Goal: Task Accomplishment & Management: Manage account settings

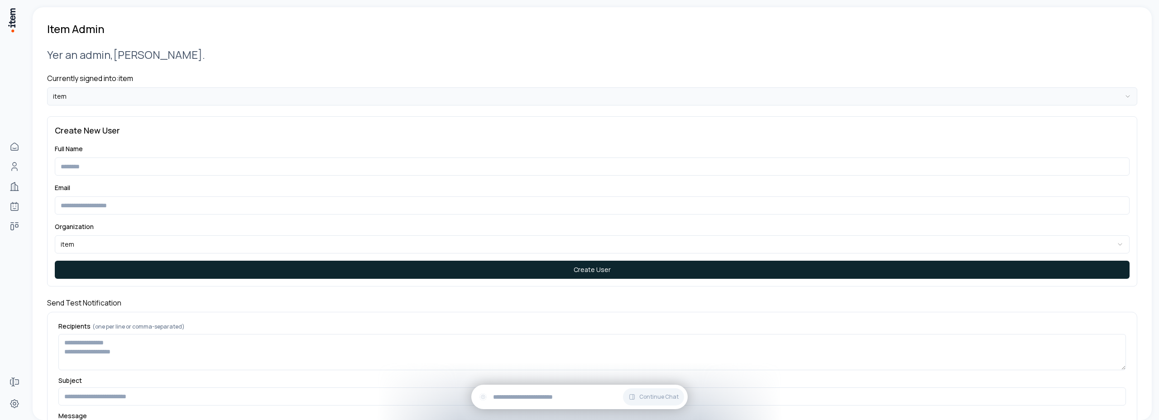
click at [82, 94] on html "**********" at bounding box center [579, 210] width 1159 height 420
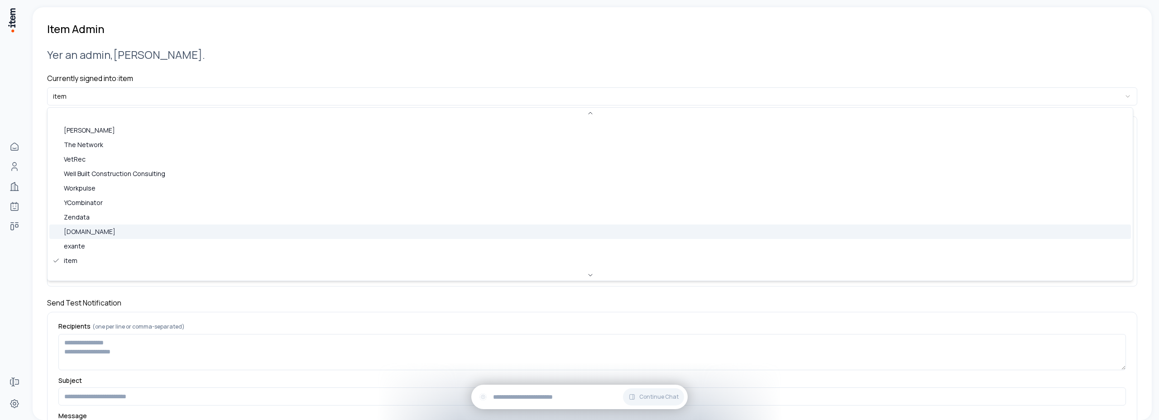
scroll to position [387, 0]
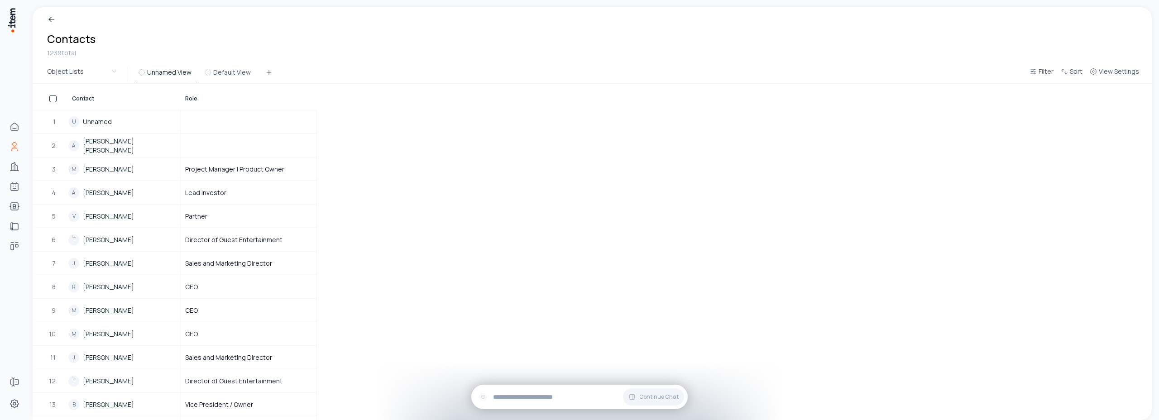
click at [1126, 65] on div "Filter Sort View Settings" at bounding box center [1084, 74] width 117 height 18
click at [1121, 77] on button "View Settings" at bounding box center [1114, 74] width 57 height 16
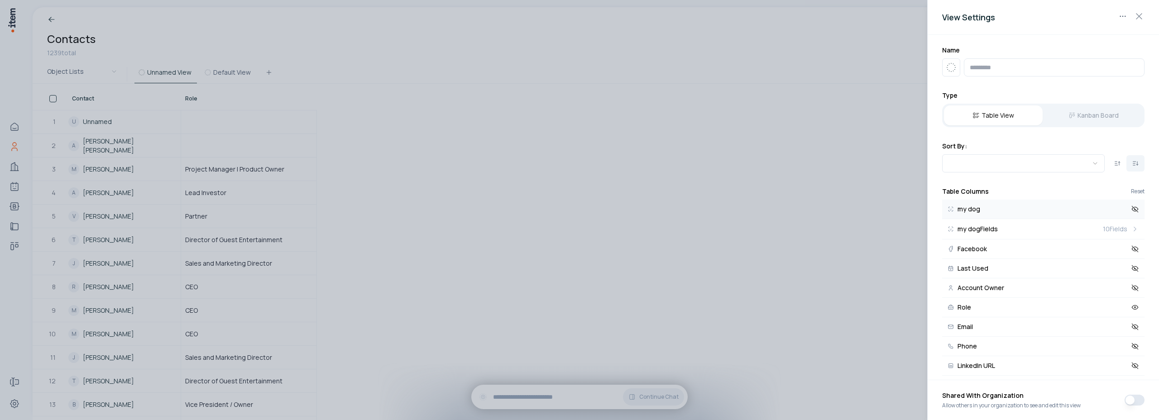
click at [1131, 209] on icon at bounding box center [1135, 209] width 8 height 8
click at [1131, 252] on icon at bounding box center [1135, 249] width 8 height 8
click at [1130, 275] on button "Last Used" at bounding box center [1043, 268] width 202 height 19
click at [1131, 286] on icon at bounding box center [1135, 288] width 8 height 8
click at [1132, 325] on icon at bounding box center [1135, 327] width 6 height 4
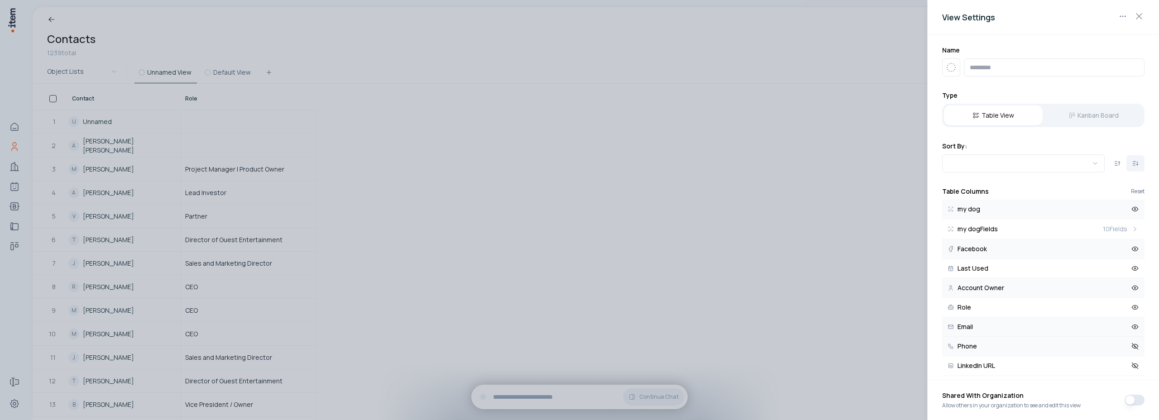
click at [1128, 351] on button "Phone" at bounding box center [1043, 346] width 202 height 19
click at [1131, 362] on icon at bounding box center [1135, 366] width 8 height 8
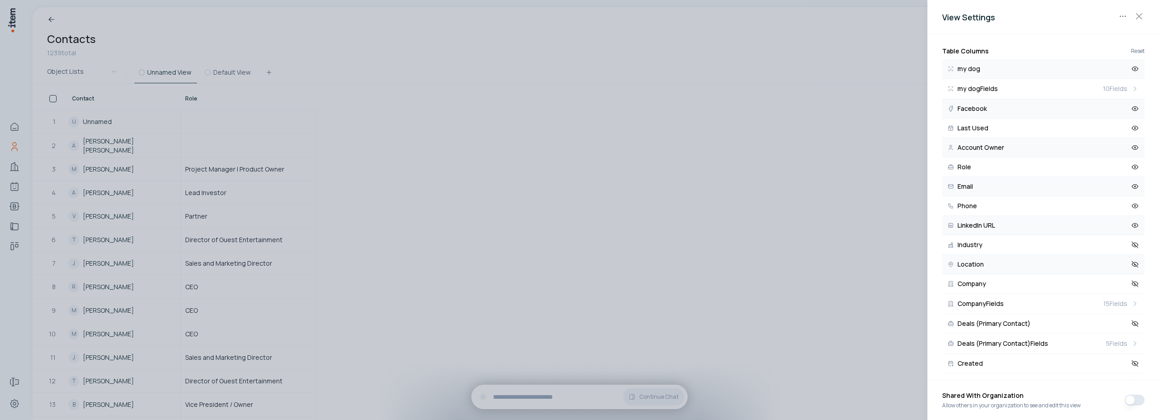
scroll to position [164, 0]
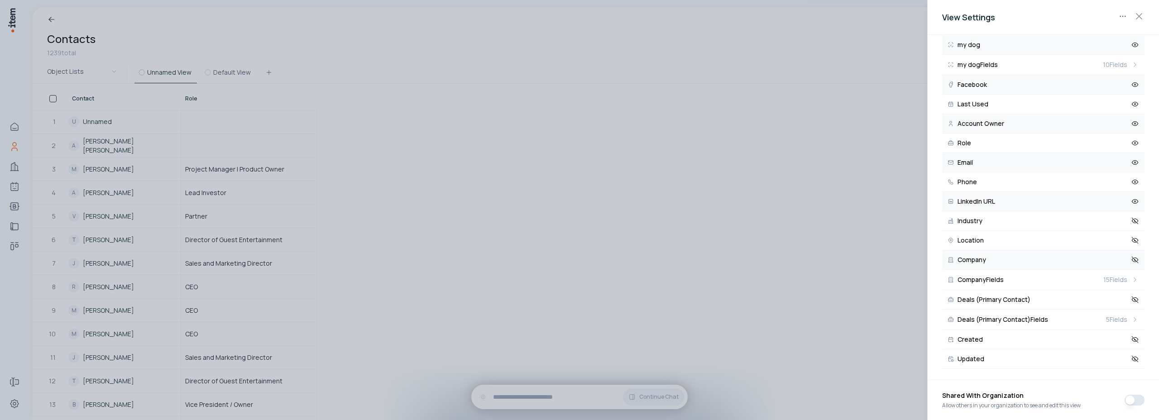
click at [1131, 261] on icon at bounding box center [1135, 260] width 8 height 8
click at [1133, 341] on button "Created" at bounding box center [1043, 339] width 202 height 19
click at [1131, 361] on icon at bounding box center [1135, 359] width 8 height 8
click at [763, 263] on div at bounding box center [579, 210] width 1159 height 420
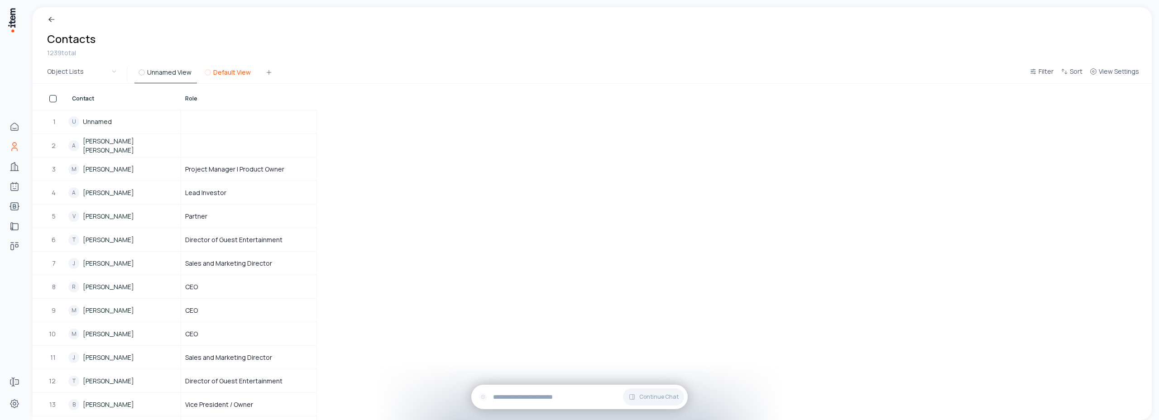
click at [227, 73] on button "Default View" at bounding box center [229, 75] width 56 height 16
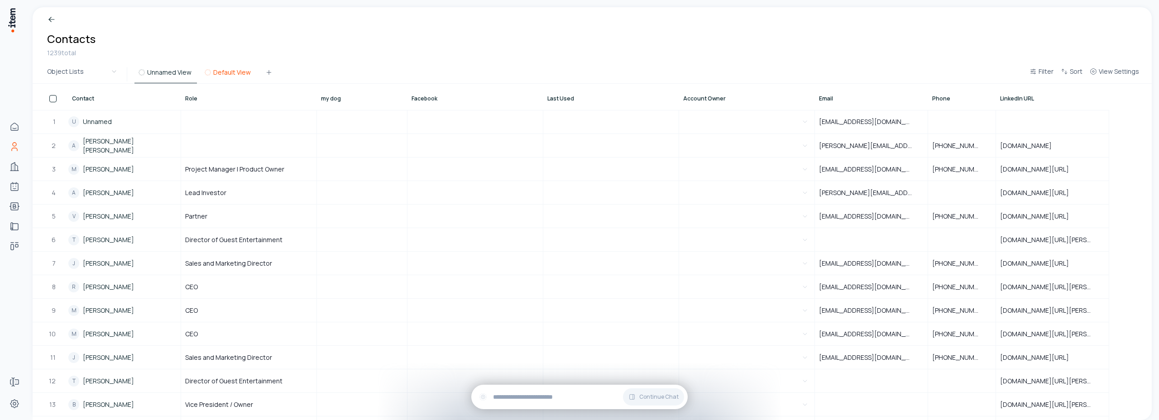
click at [218, 76] on button "Default View" at bounding box center [229, 75] width 56 height 16
click at [168, 74] on button "Unnamed View" at bounding box center [165, 75] width 62 height 16
click at [1118, 67] on span "View Settings" at bounding box center [1119, 71] width 40 height 9
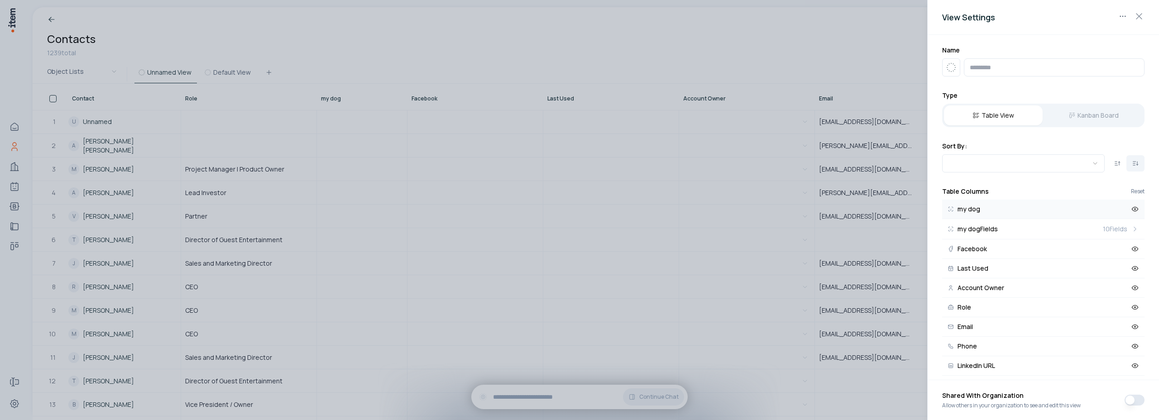
click at [1131, 210] on icon at bounding box center [1135, 209] width 8 height 8
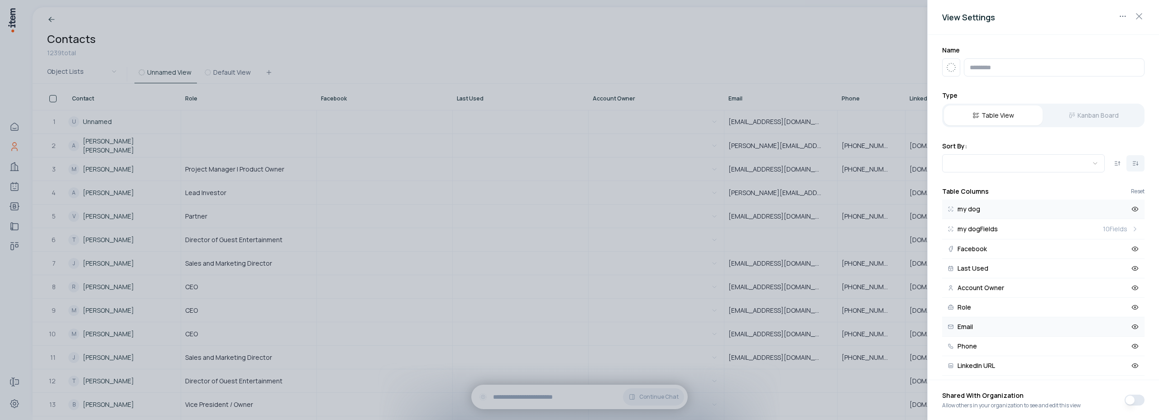
click at [1131, 327] on icon at bounding box center [1135, 327] width 8 height 8
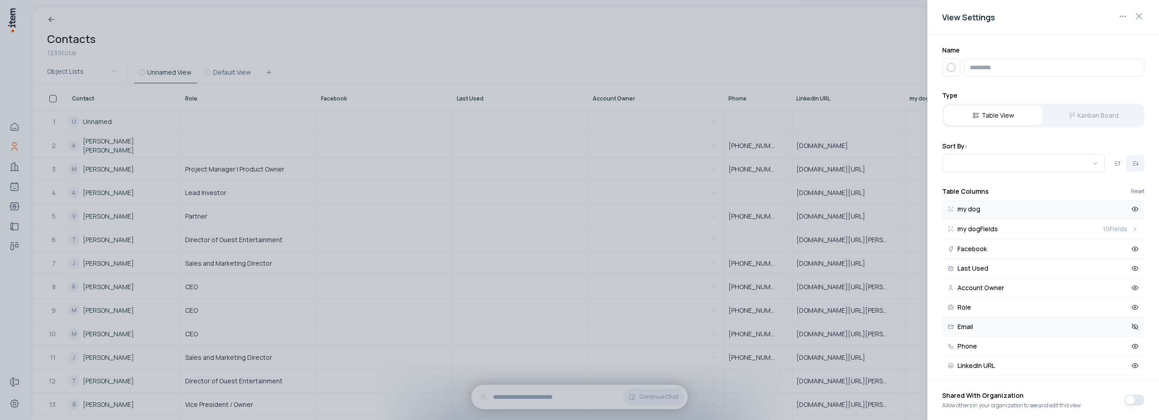
click at [1131, 327] on icon at bounding box center [1135, 327] width 8 height 8
click at [788, 56] on div at bounding box center [579, 210] width 1159 height 420
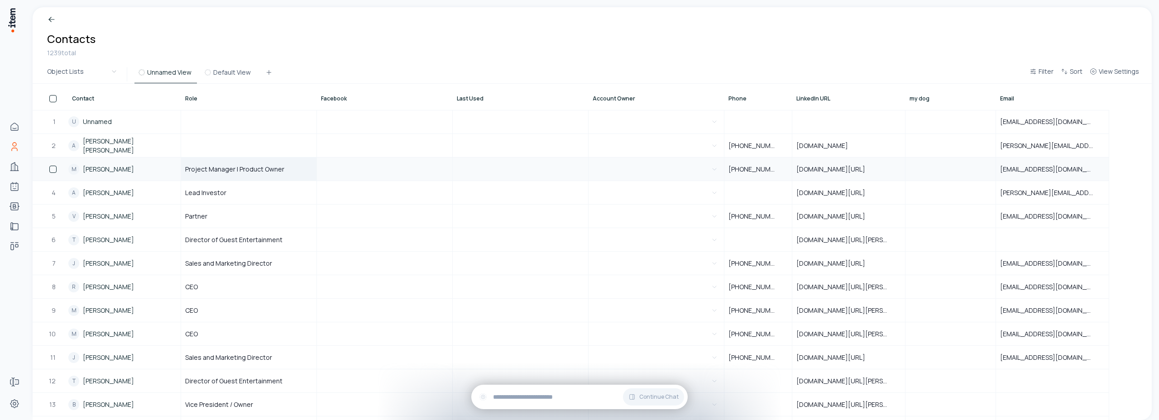
click at [286, 170] on div "Project Manager | Product Owner" at bounding box center [249, 169] width 134 height 22
type input "**********"
click at [342, 50] on div "Breadcrumb Contacts 1239 total" at bounding box center [592, 36] width 1119 height 58
click at [283, 177] on div "Project Manager | Product Owner" at bounding box center [249, 169] width 134 height 22
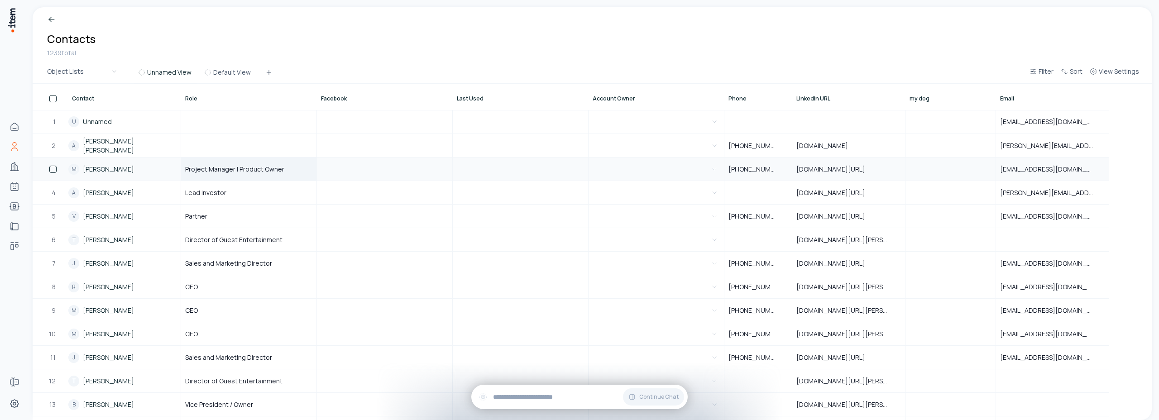
click at [283, 177] on div "Project Manager | Product Owner" at bounding box center [249, 169] width 134 height 22
click at [359, 43] on div "Breadcrumb Contacts 1239 total" at bounding box center [592, 36] width 1119 height 58
click at [296, 173] on div "Project Manager | Product Owner fdsafasd" at bounding box center [249, 169] width 134 height 22
type input "**********"
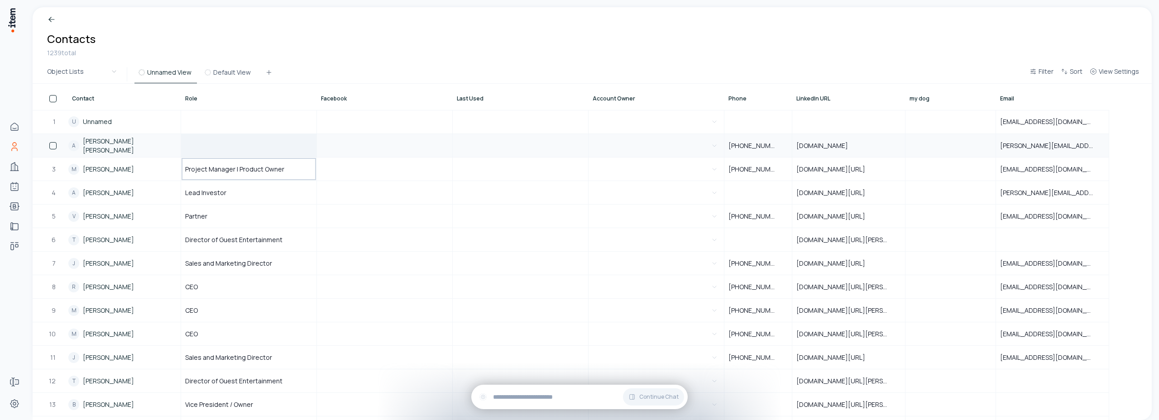
click at [262, 139] on div at bounding box center [249, 145] width 134 height 22
click at [312, 178] on div "Project Manager | Product Owner" at bounding box center [249, 169] width 134 height 22
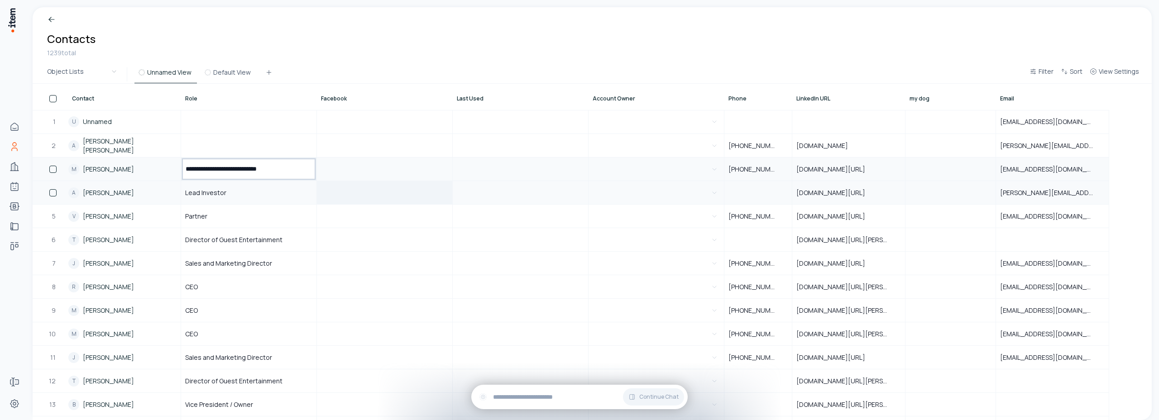
click at [375, 199] on div at bounding box center [384, 193] width 134 height 22
click at [290, 169] on div "Project Manager | Product Owner" at bounding box center [249, 169] width 134 height 22
type input "**********"
click at [339, 183] on div at bounding box center [384, 193] width 134 height 22
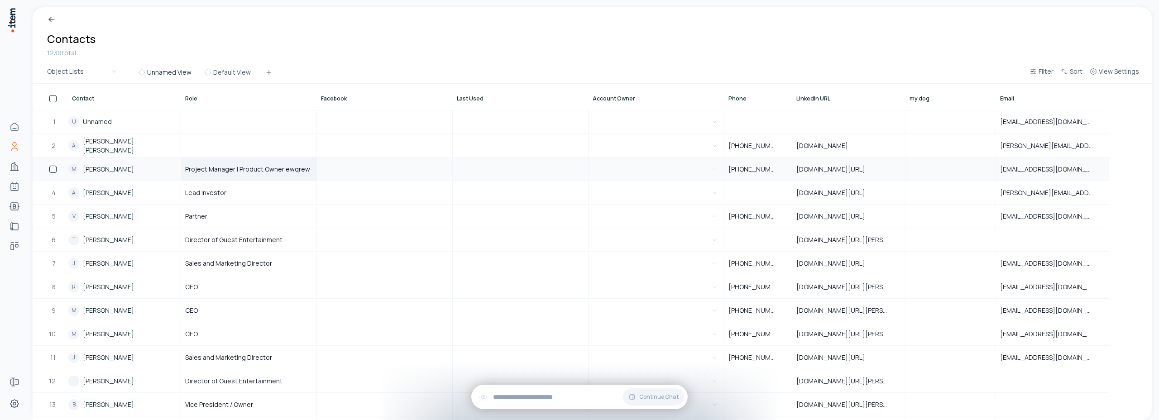
click at [296, 174] on div "Project Manager | Product Owner ewqrew" at bounding box center [249, 169] width 134 height 22
type input "**********"
click at [333, 188] on div at bounding box center [384, 193] width 134 height 22
click at [276, 161] on div "Project Manager | Product Owner" at bounding box center [249, 169] width 134 height 22
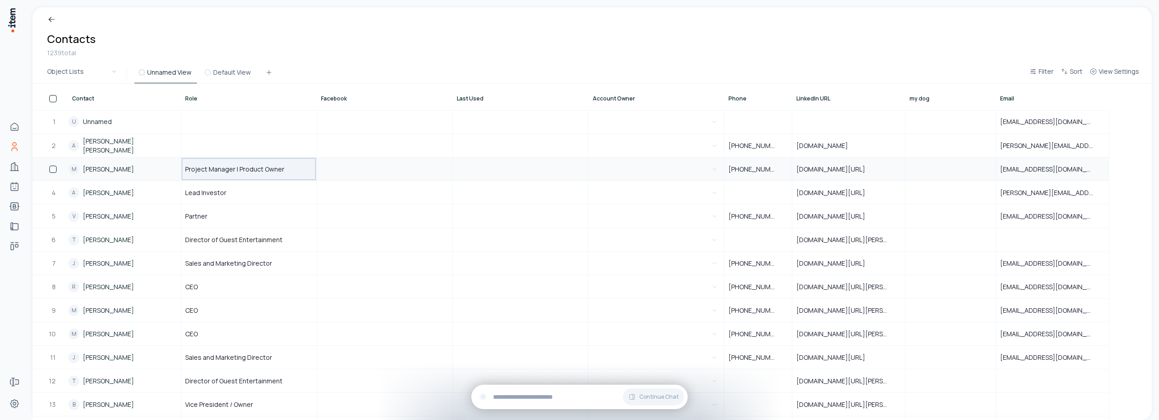
click at [296, 167] on div "Project Manager | Product Owner" at bounding box center [249, 169] width 134 height 22
click at [327, 52] on div "Breadcrumb Contacts 1239 total" at bounding box center [592, 36] width 1119 height 58
click at [352, 173] on div at bounding box center [384, 169] width 134 height 22
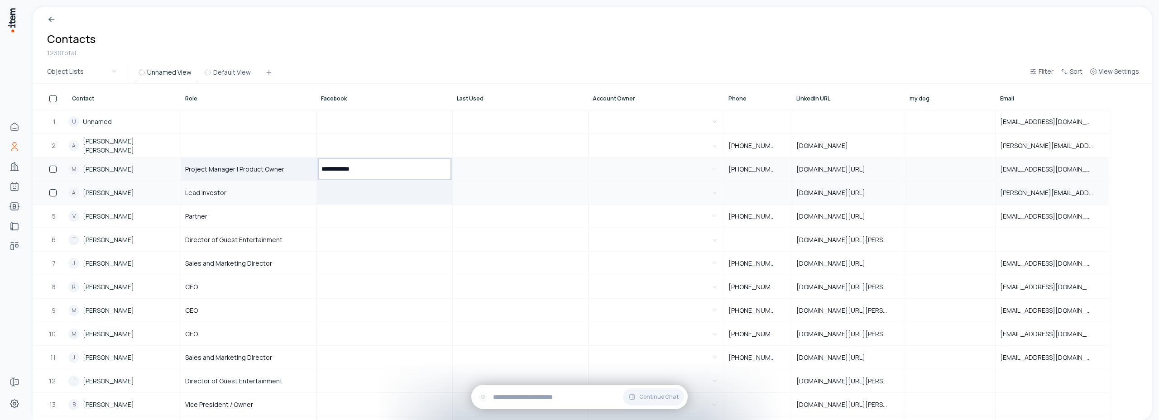
type input "**********"
click at [358, 191] on div at bounding box center [384, 193] width 134 height 22
click at [365, 167] on span "wwwwfdsafsadf" at bounding box center [345, 169] width 49 height 9
type input "*"
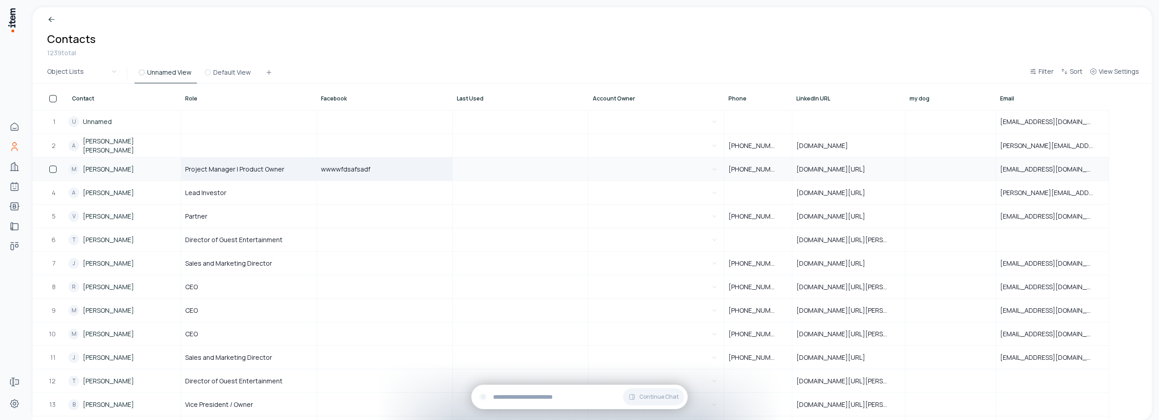
click at [349, 36] on div "Breadcrumb Contacts 1239 total" at bounding box center [592, 36] width 1119 height 58
click at [385, 171] on div "wwwwfdsafsadf" at bounding box center [384, 169] width 134 height 22
click at [395, 39] on div "Breadcrumb Contacts 1239 total" at bounding box center [592, 36] width 1119 height 58
click at [396, 172] on div "wwwwfdsafsadf" at bounding box center [384, 169] width 134 height 22
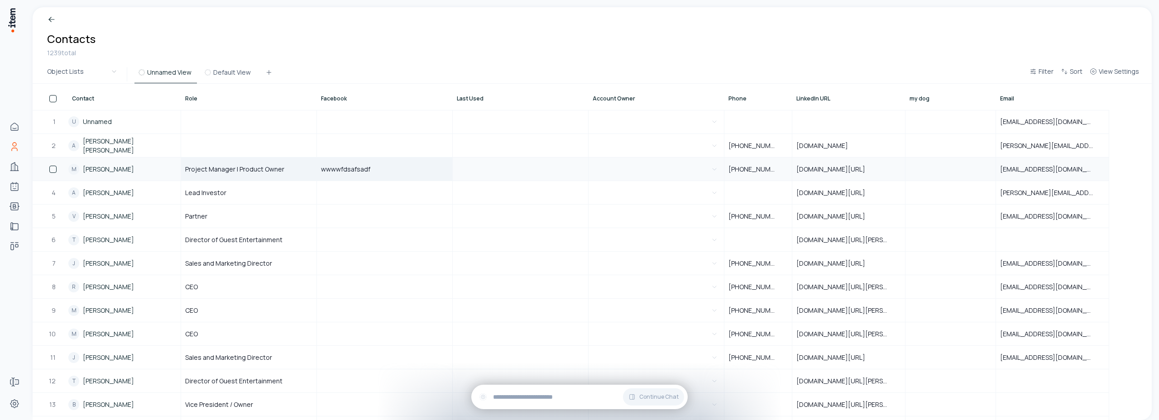
click at [396, 172] on div "wwwwfdsafsadf" at bounding box center [384, 169] width 134 height 22
click at [371, 24] on div "Breadcrumb Contacts 1239 total" at bounding box center [592, 36] width 1119 height 58
click at [358, 168] on div at bounding box center [384, 169] width 134 height 22
type input "*****"
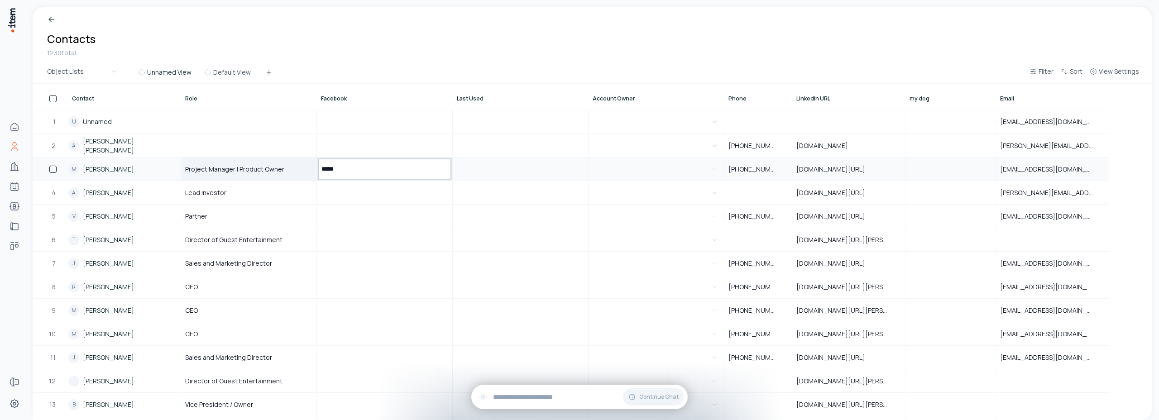
click at [379, 32] on div "Breadcrumb Contacts 1239 total" at bounding box center [592, 36] width 1119 height 58
click at [353, 170] on div at bounding box center [384, 169] width 134 height 22
click at [372, 33] on div "Breadcrumb Contacts 1239 total" at bounding box center [592, 36] width 1119 height 58
